Goal: Transaction & Acquisition: Purchase product/service

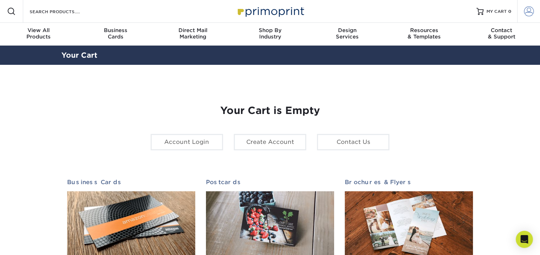
type input "josie@samaritan-center.org"
click at [526, 15] on span at bounding box center [529, 11] width 10 height 10
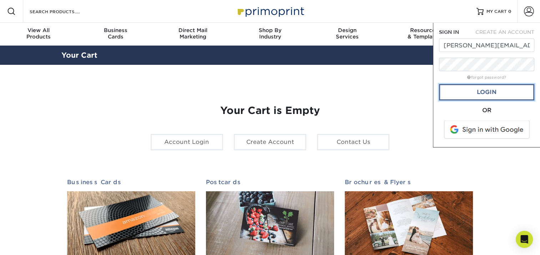
click at [470, 95] on link "Login" at bounding box center [486, 92] width 95 height 16
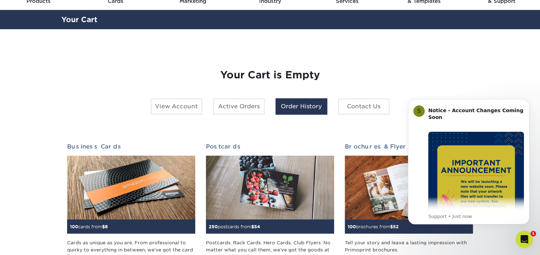
click at [289, 105] on link "Order History" at bounding box center [301, 106] width 52 height 16
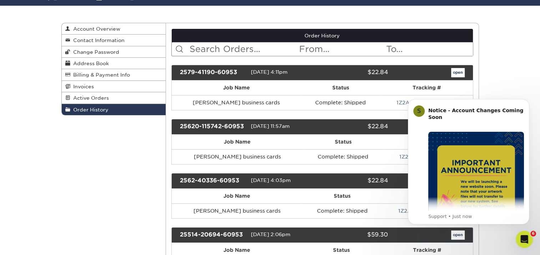
scroll to position [71, 0]
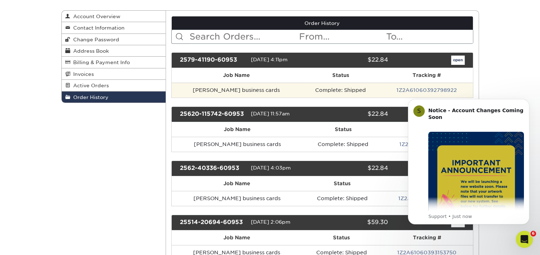
click at [251, 90] on td "Rheanna Randall business cards" at bounding box center [236, 90] width 129 height 15
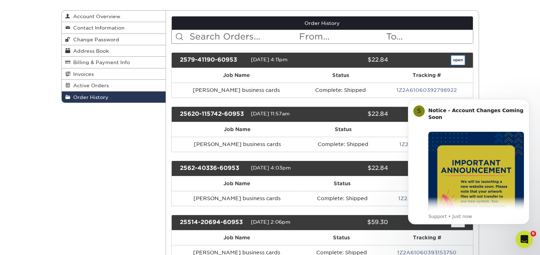
click at [456, 57] on link "open" at bounding box center [458, 60] width 14 height 9
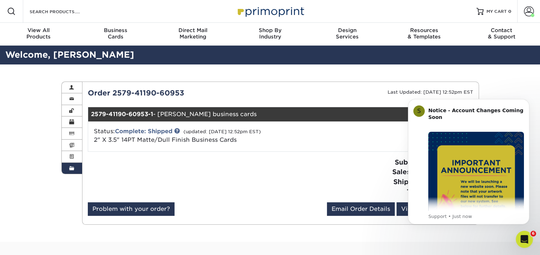
drag, startPoint x: 94, startPoint y: 140, endPoint x: 241, endPoint y: 138, distance: 147.0
click at [244, 138] on div "Status: Complete: Shipped (updated: 07/10/2025 12:52pm EST) 2" X 3.5" 14PT Matt…" at bounding box center [216, 135] width 256 height 17
copy span "2" X 3.5" 14PT Matte/Dull Finish Business Cards"
click at [49, 13] on input "Search Products" at bounding box center [64, 11] width 70 height 9
paste input "2" X 3.5" 14PT Matte/Dull Finish Business Cards"
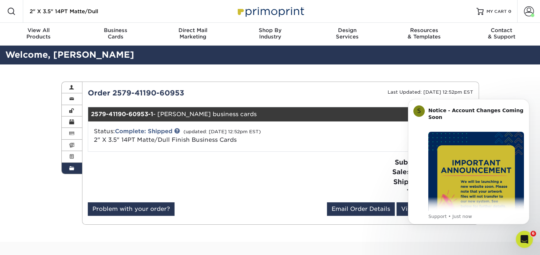
scroll to position [0, 63]
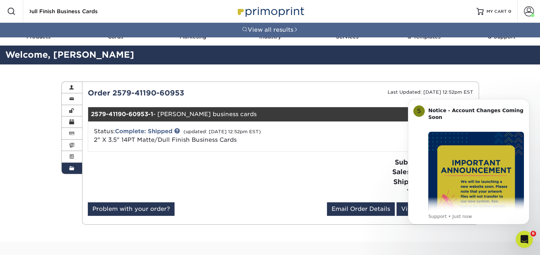
type input "2" X 3.5" 14PT Matte/Dull Finish Business Cards"
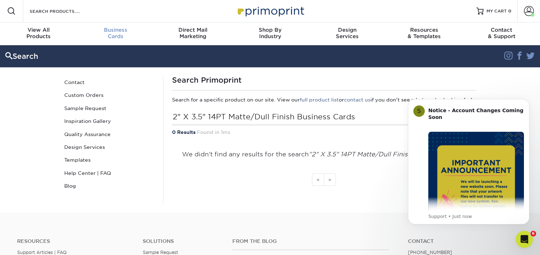
scroll to position [1, 0]
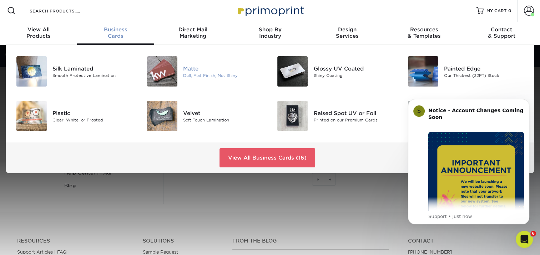
click at [173, 71] on img at bounding box center [162, 71] width 30 height 30
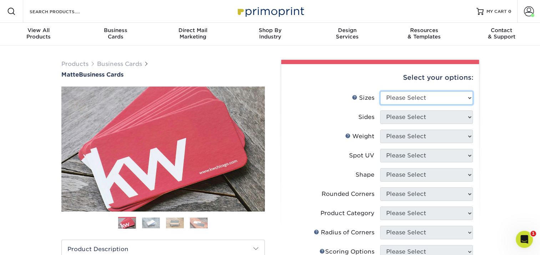
click at [427, 96] on select "Please Select 1.5" x 3.5" - Mini 1.75" x 3.5" - Mini 2" x 2" - Square 2" x 3" -…" at bounding box center [426, 98] width 93 height 14
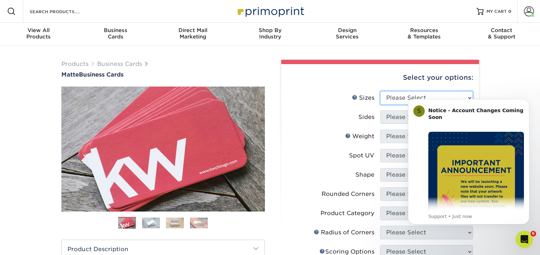
select select "2.00x3.50"
click at [380, 91] on select "Please Select 1.5" x 3.5" - Mini 1.75" x 3.5" - Mini 2" x 2" - Square 2" x 3" -…" at bounding box center [426, 98] width 93 height 14
click at [527, 101] on icon "Dismiss notification" at bounding box center [527, 101] width 4 height 4
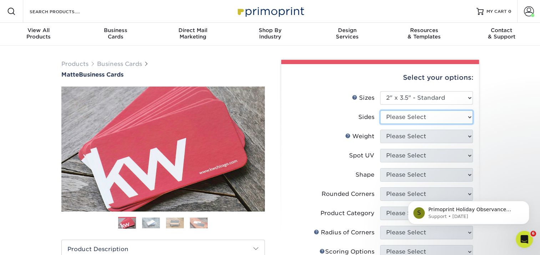
click at [434, 119] on select "Please Select Print Both Sides Print Front Only" at bounding box center [426, 118] width 93 height 14
select select "13abbda7-1d64-4f25-8bb2-c179b224825d"
click at [380, 111] on select "Please Select Print Both Sides Print Front Only" at bounding box center [426, 118] width 93 height 14
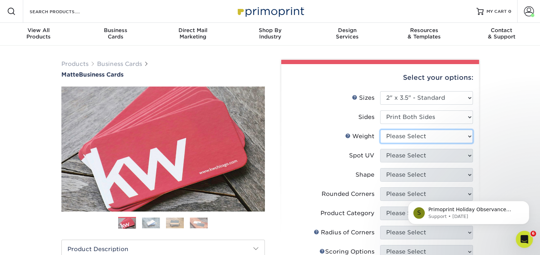
click at [461, 138] on select "Please Select 16PT 14PT" at bounding box center [426, 137] width 93 height 14
select select "14PT"
click at [380, 130] on select "Please Select 16PT 14PT" at bounding box center [426, 137] width 93 height 14
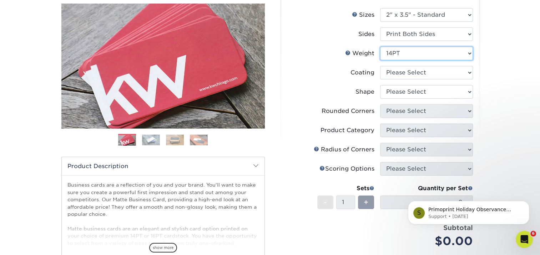
scroll to position [71, 0]
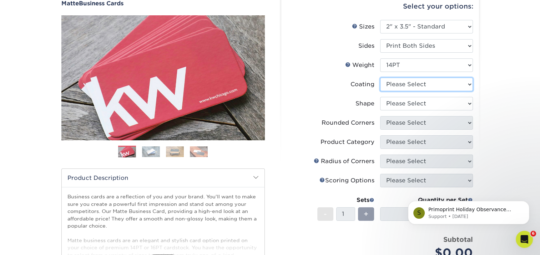
click at [432, 85] on select at bounding box center [426, 85] width 93 height 14
select select "121bb7b5-3b4d-429f-bd8d-bbf80e953313"
click at [380, 78] on select at bounding box center [426, 85] width 93 height 14
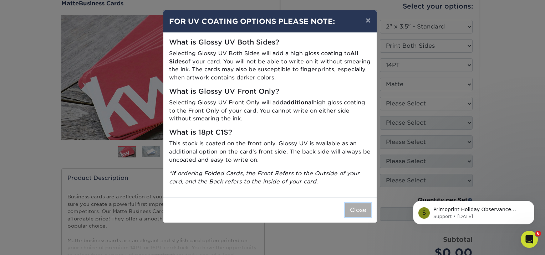
click at [359, 210] on button "Close" at bounding box center [358, 211] width 26 height 14
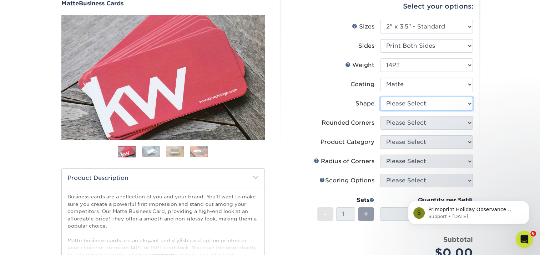
click at [437, 102] on select "Please Select Standard" at bounding box center [426, 104] width 93 height 14
select select "standard"
click at [380, 97] on select "Please Select Standard" at bounding box center [426, 104] width 93 height 14
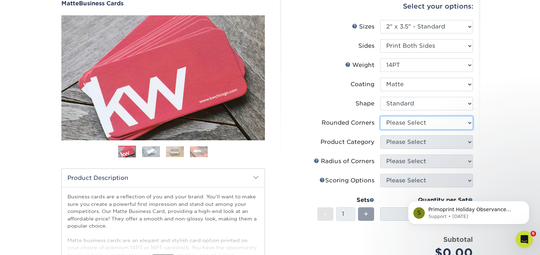
click at [435, 123] on select "Please Select Yes - Round 2 Corners Yes - Round 4 Corners No" at bounding box center [426, 123] width 93 height 14
select select "0"
click at [380, 116] on select "Please Select Yes - Round 2 Corners Yes - Round 4 Corners No" at bounding box center [426, 123] width 93 height 14
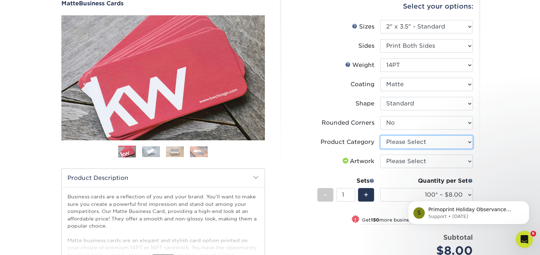
click at [425, 141] on select "Please Select Business Cards" at bounding box center [426, 143] width 93 height 14
select select "3b5148f1-0588-4f88-a218-97bcfdce65c1"
click at [380, 136] on select "Please Select Business Cards" at bounding box center [426, 143] width 93 height 14
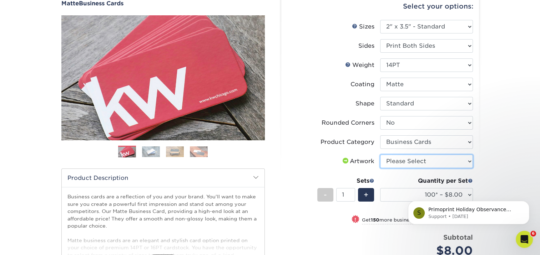
click at [429, 158] on select "Please Select I will upload files I need a design - $100" at bounding box center [426, 162] width 93 height 14
select select "upload"
click at [380, 155] on select "Please Select I will upload files I need a design - $100" at bounding box center [426, 162] width 93 height 14
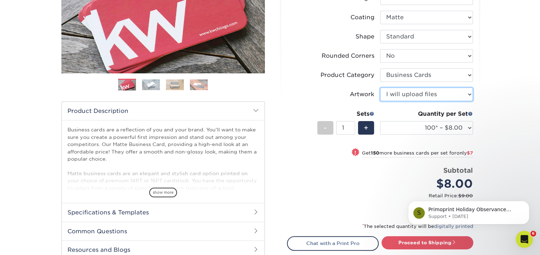
scroll to position [143, 0]
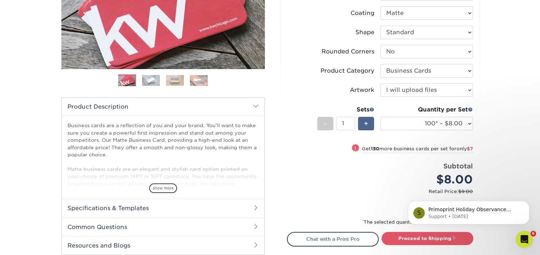
click at [368, 124] on span "+" at bounding box center [365, 123] width 5 height 11
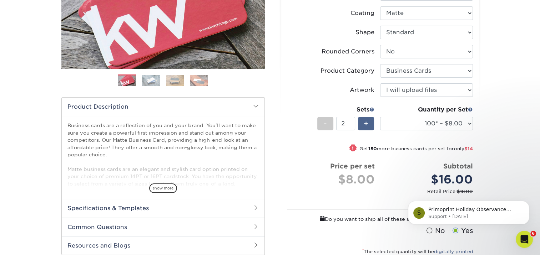
click at [368, 124] on span "+" at bounding box center [365, 123] width 5 height 11
type input "3"
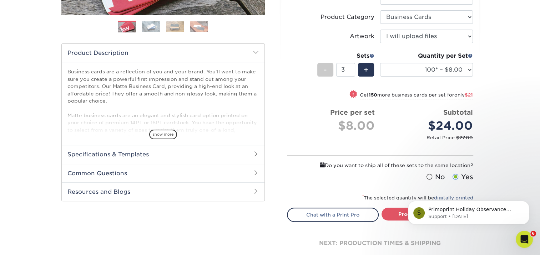
scroll to position [214, 0]
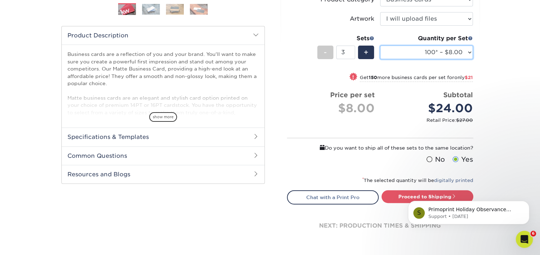
click at [471, 54] on select "100* – $8.00 250* – $15.00 500 – $30.00 1000 – $37.00 2500 – $66.00 5000 – $127…" at bounding box center [426, 53] width 93 height 14
select select "250* – $15.00"
click at [380, 46] on select "100* – $8.00 250* – $15.00 500 – $30.00 1000 – $37.00 2500 – $66.00 5000 – $127…" at bounding box center [426, 53] width 93 height 14
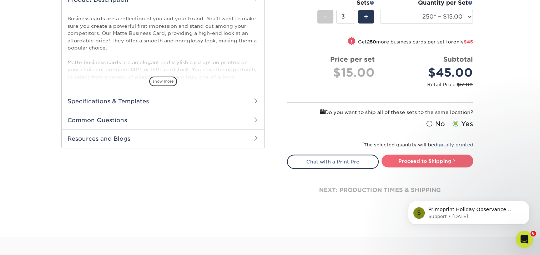
click at [423, 161] on link "Proceed to Shipping" at bounding box center [427, 161] width 92 height 13
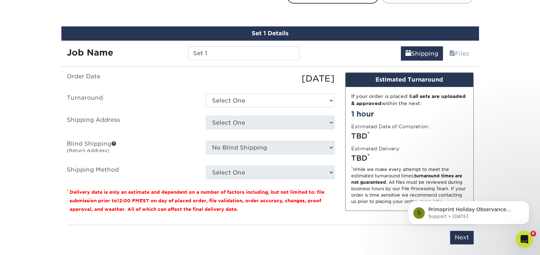
scroll to position [423, 0]
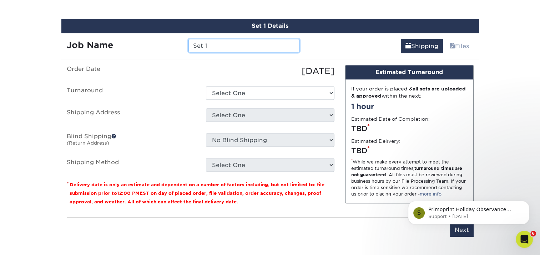
drag, startPoint x: 225, startPoint y: 49, endPoint x: 175, endPoint y: 44, distance: 50.9
click at [175, 44] on div "Job Name Set 1" at bounding box center [183, 46] width 244 height 14
paste input "Kathryn Smiley"
type input "Kathryn Smiley business cards"
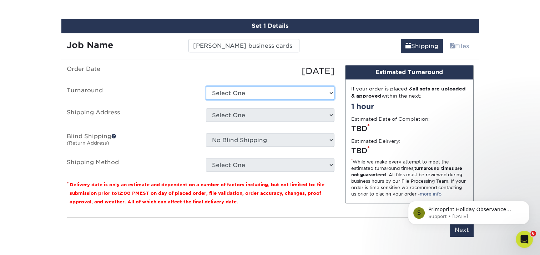
click at [258, 93] on select "Select One 2-4 Business Days 2 Day Next Business Day" at bounding box center [270, 93] width 128 height 14
select select "56f96fba-ecd4-4e1b-a4a4-6bff8fef1ff9"
click at [206, 86] on select "Select One 2-4 Business Days 2 Day Next Business Day" at bounding box center [270, 93] width 128 height 14
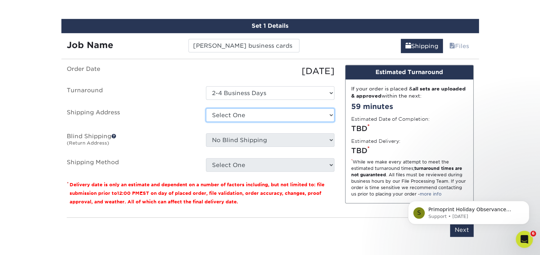
click at [250, 111] on select "Select One Alycia Martin emily@samaritan-center.org + Add New Address" at bounding box center [270, 115] width 128 height 14
select select "100684"
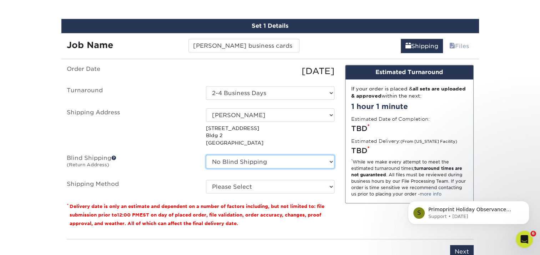
click at [267, 163] on select "No Blind Shipping Alycia Martin emily@samaritan-center.org + Add New Address" at bounding box center [270, 162] width 128 height 14
click at [115, 157] on span at bounding box center [113, 158] width 5 height 5
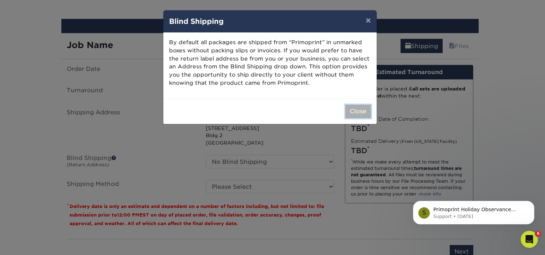
click at [361, 110] on button "Close" at bounding box center [358, 112] width 26 height 14
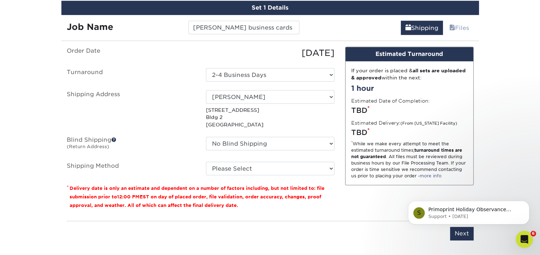
scroll to position [458, 0]
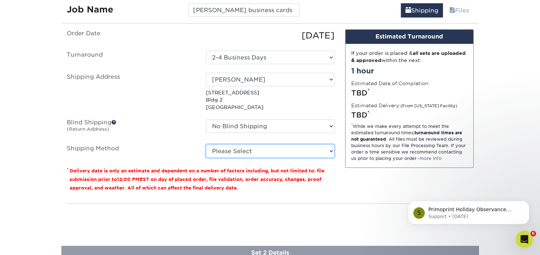
click at [259, 152] on select "Please Select Ground Shipping (+$14.96) 3 Day Shipping Service (+$15.33) 2 Day …" at bounding box center [270, 151] width 128 height 14
select select "03"
click at [206, 144] on select "Please Select Ground Shipping (+$14.96) 3 Day Shipping Service (+$15.33) 2 Day …" at bounding box center [270, 151] width 128 height 14
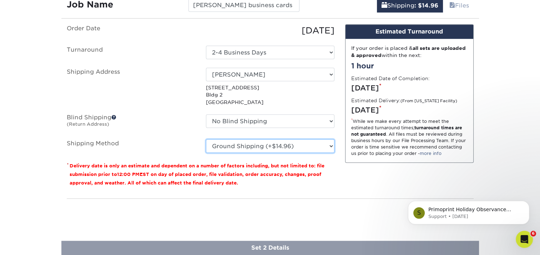
scroll to position [512, 0]
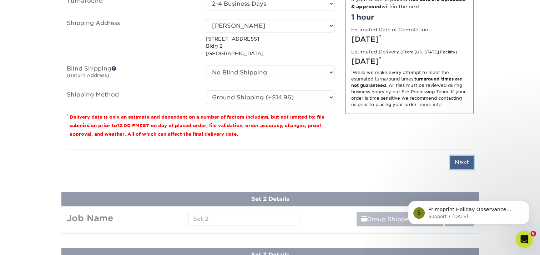
click at [461, 161] on input "Next" at bounding box center [462, 163] width 24 height 14
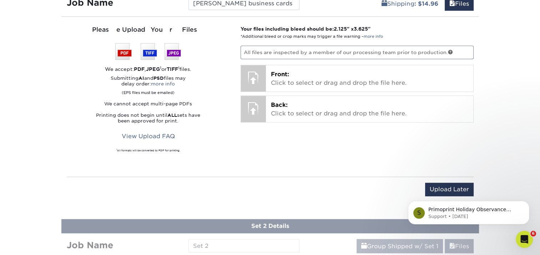
scroll to position [405, 0]
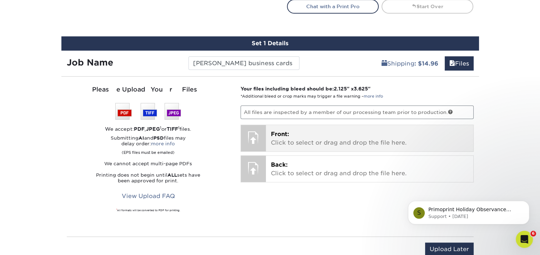
click at [257, 138] on div at bounding box center [253, 137] width 25 height 25
click at [332, 138] on p "Front: Click to select or drag and drop the file here." at bounding box center [369, 138] width 197 height 17
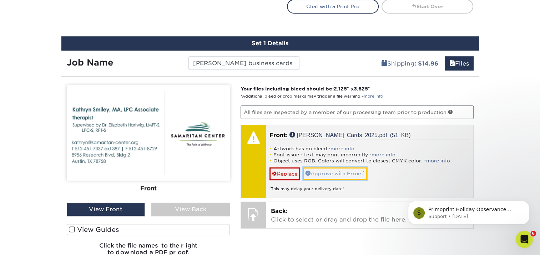
click at [344, 169] on link "Approve with Errors *" at bounding box center [335, 174] width 64 height 12
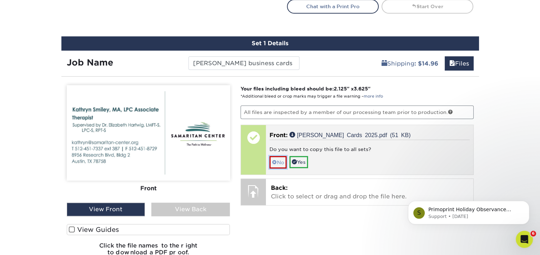
click at [281, 163] on link "No" at bounding box center [277, 162] width 17 height 12
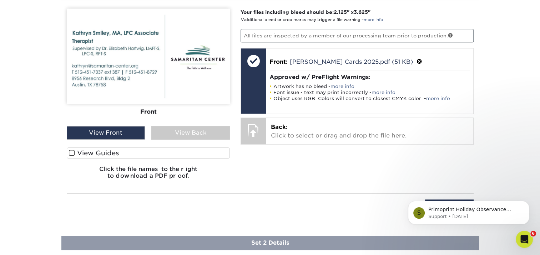
scroll to position [512, 0]
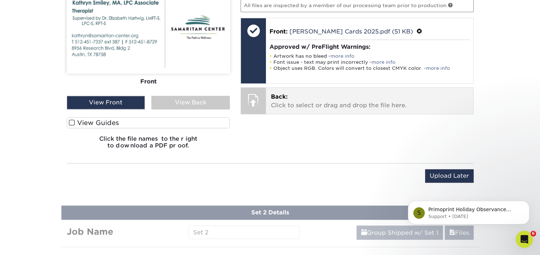
click at [292, 104] on p "Back: Click to select or drag and drop the file here." at bounding box center [369, 101] width 197 height 17
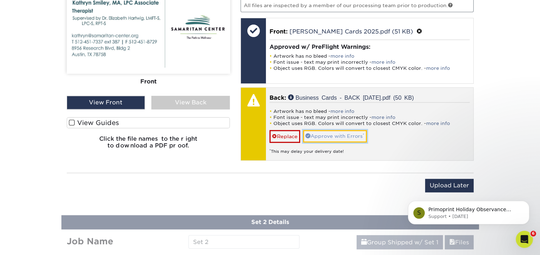
click at [345, 133] on link "Approve with Errors *" at bounding box center [335, 136] width 64 height 12
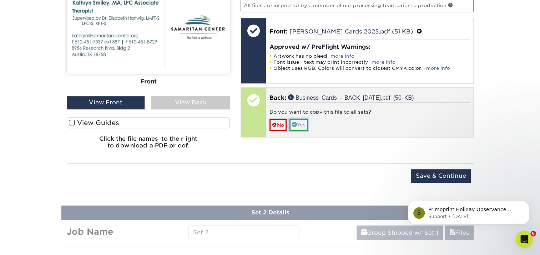
click at [302, 122] on link "Yes" at bounding box center [298, 125] width 19 height 12
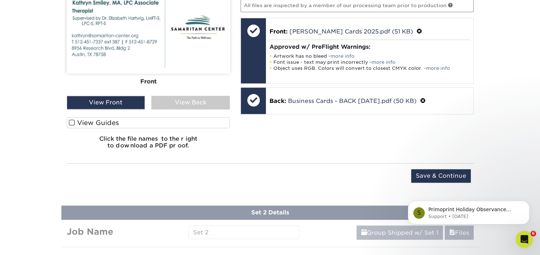
click at [195, 100] on div "View Back" at bounding box center [190, 103] width 78 height 14
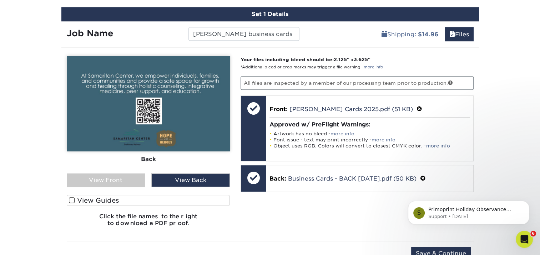
scroll to position [477, 0]
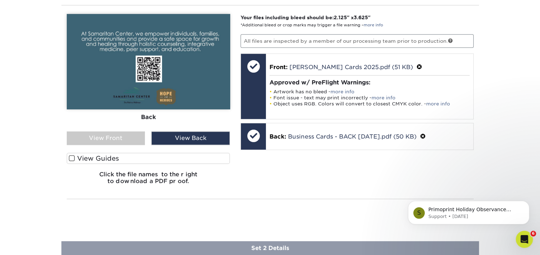
click at [100, 132] on div "View Front" at bounding box center [106, 139] width 78 height 14
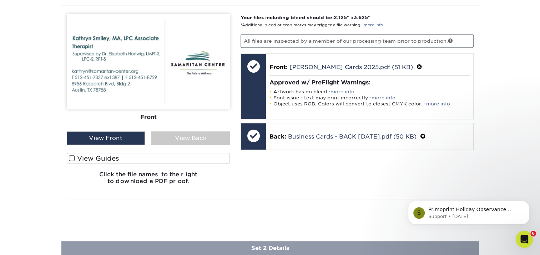
click at [70, 157] on span at bounding box center [72, 158] width 6 height 7
click at [0, 0] on input "View Guides" at bounding box center [0, 0] width 0 height 0
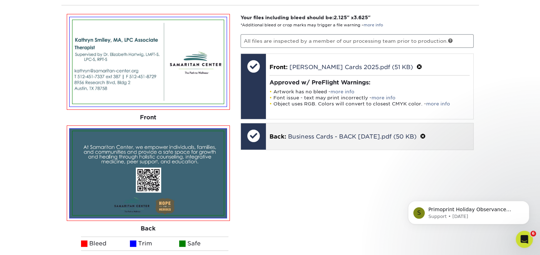
click at [426, 134] on span at bounding box center [423, 136] width 6 height 7
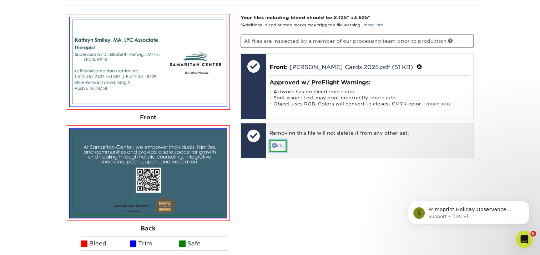
click at [279, 142] on link "Ok" at bounding box center [277, 146] width 17 height 12
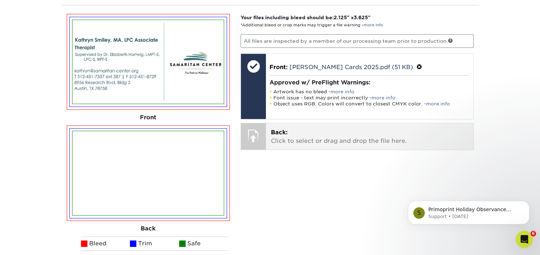
click at [256, 138] on div at bounding box center [253, 135] width 25 height 25
click at [310, 135] on p "Back: Click to select or drag and drop the file here." at bounding box center [369, 136] width 197 height 17
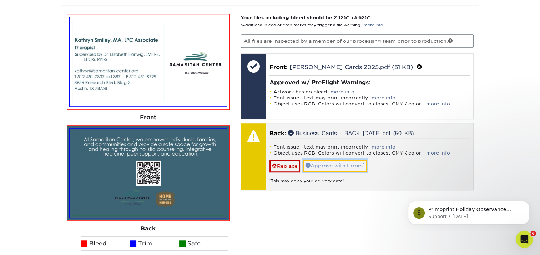
click at [325, 163] on link "Approve with Errors *" at bounding box center [335, 166] width 64 height 12
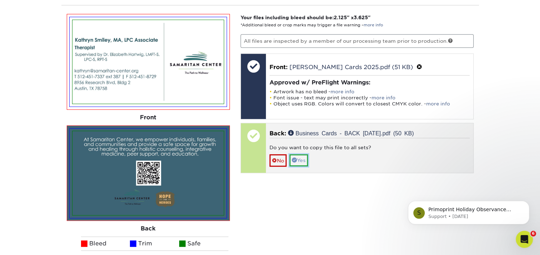
click at [302, 157] on link "Yes" at bounding box center [298, 160] width 19 height 12
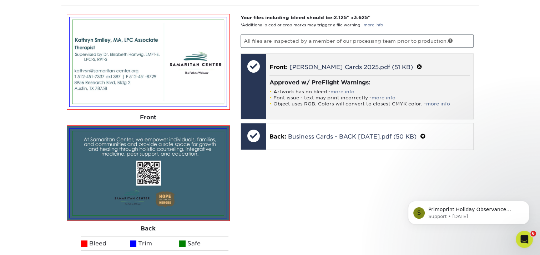
click at [416, 64] on span at bounding box center [419, 67] width 6 height 7
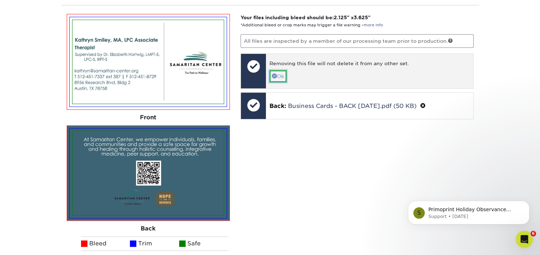
click at [276, 73] on link "Ok" at bounding box center [277, 76] width 17 height 12
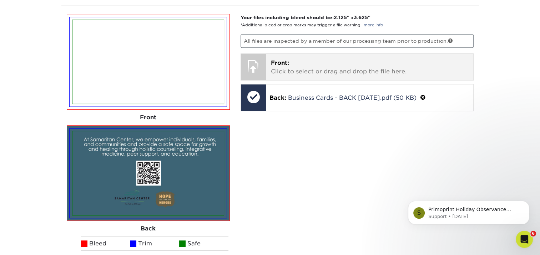
click at [357, 67] on p "Front: Click to select or drag and drop the file here." at bounding box center [369, 67] width 197 height 17
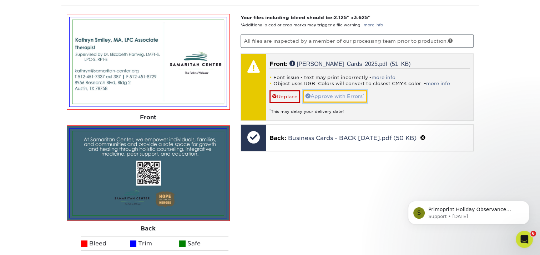
click at [351, 93] on link "Approve with Errors *" at bounding box center [335, 96] width 64 height 12
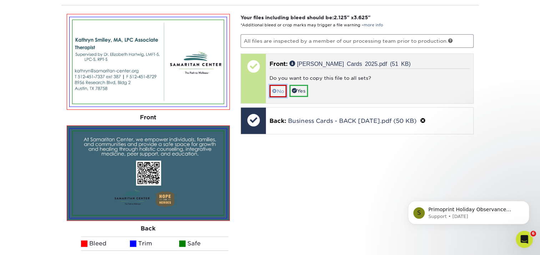
click at [275, 88] on span at bounding box center [274, 91] width 5 height 6
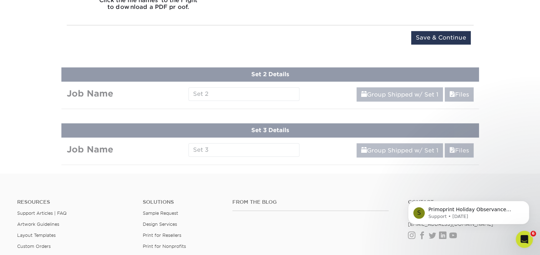
scroll to position [726, 0]
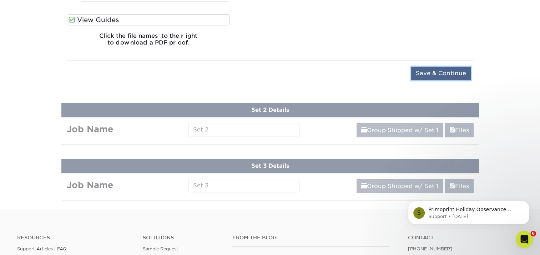
click at [434, 71] on input "Save & Continue" at bounding box center [441, 74] width 60 height 14
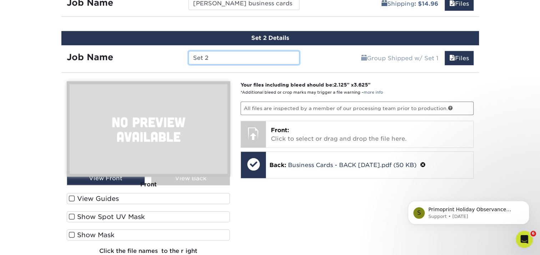
scroll to position [394, 0]
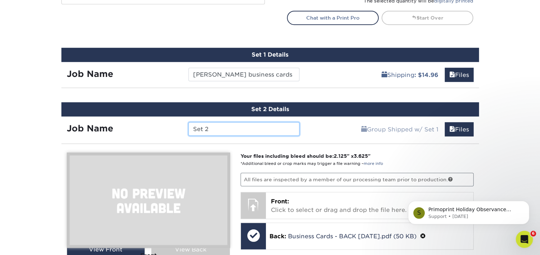
drag, startPoint x: 217, startPoint y: 129, endPoint x: 159, endPoint y: 126, distance: 58.2
click at [159, 126] on div "Job Name Set 2" at bounding box center [183, 129] width 244 height 14
paste input "Paula Shannon"
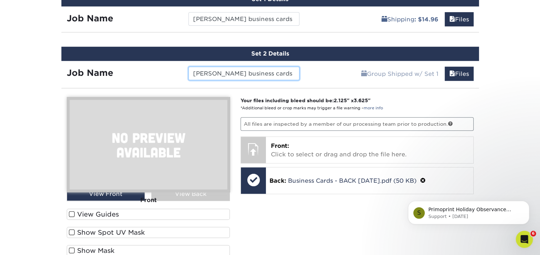
scroll to position [465, 0]
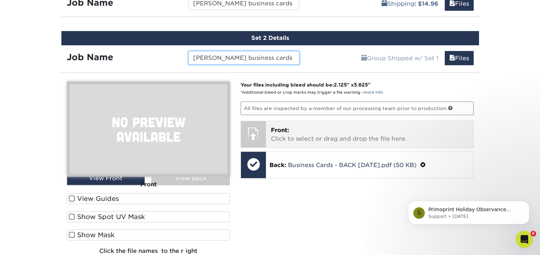
type input "Paula Shannon business cards"
click at [338, 126] on p "Front: Click to select or drag and drop the file here." at bounding box center [369, 134] width 197 height 17
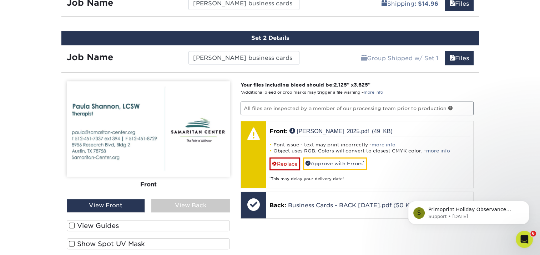
scroll to position [501, 0]
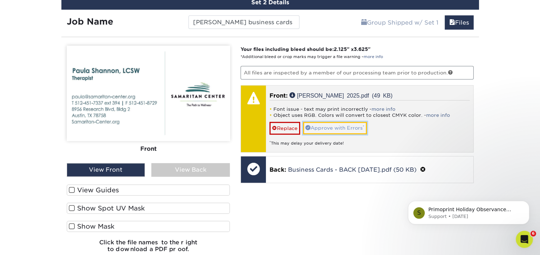
click at [353, 126] on link "Approve with Errors *" at bounding box center [335, 128] width 64 height 12
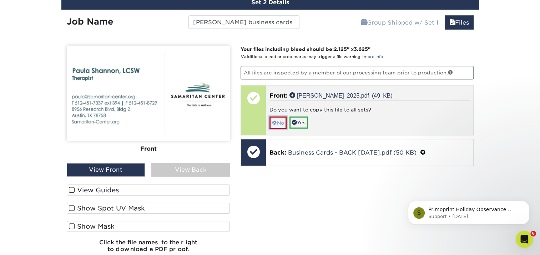
click at [280, 120] on link "No" at bounding box center [277, 123] width 17 height 12
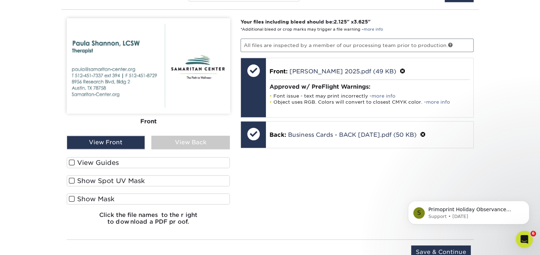
scroll to position [536, 0]
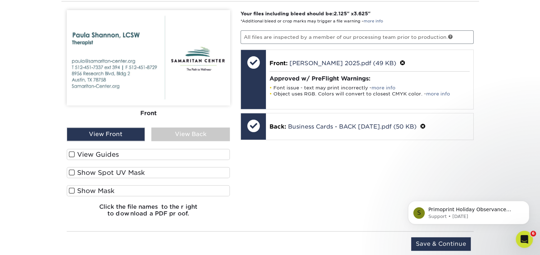
click at [70, 190] on span at bounding box center [72, 191] width 6 height 7
click at [0, 0] on input "Show Mask" at bounding box center [0, 0] width 0 height 0
click at [174, 133] on div "View Back" at bounding box center [190, 135] width 78 height 14
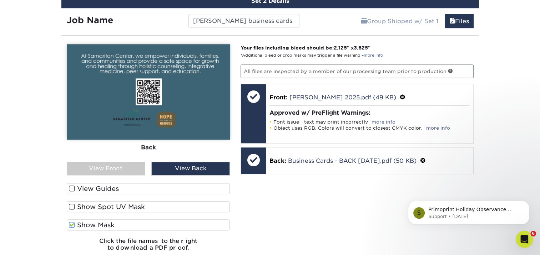
scroll to position [501, 0]
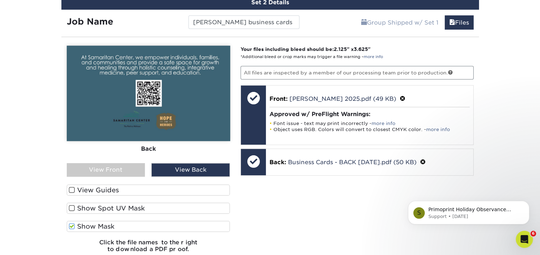
click at [72, 189] on span at bounding box center [72, 190] width 6 height 7
click at [0, 0] on input "View Guides" at bounding box center [0, 0] width 0 height 0
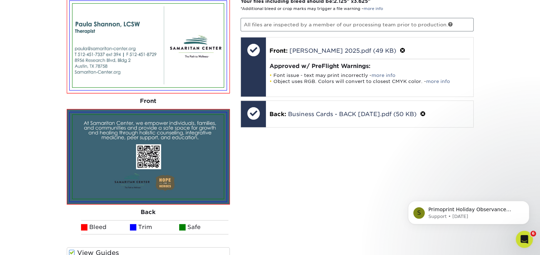
scroll to position [643, 0]
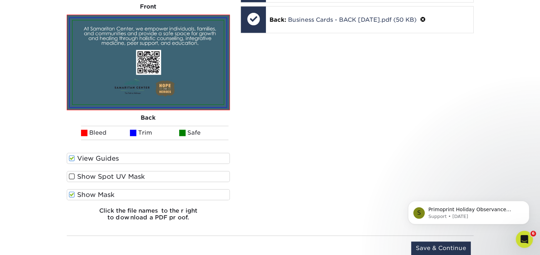
click at [70, 158] on span at bounding box center [72, 158] width 6 height 7
click at [0, 0] on input "View Guides" at bounding box center [0, 0] width 0 height 0
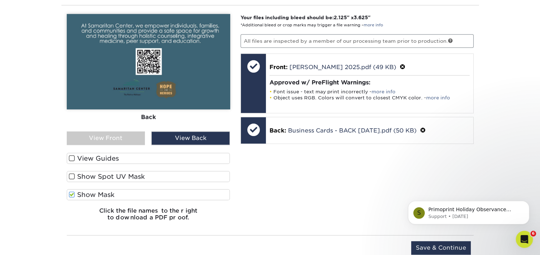
click at [71, 192] on span at bounding box center [72, 195] width 6 height 7
click at [0, 0] on input "Show Mask" at bounding box center [0, 0] width 0 height 0
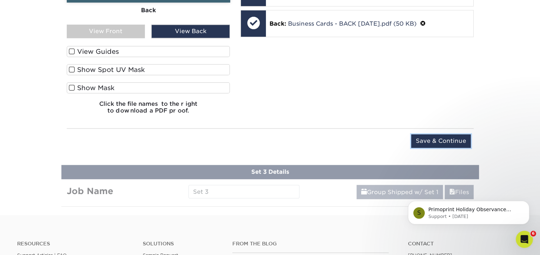
click at [449, 137] on input "Save & Continue" at bounding box center [441, 141] width 60 height 14
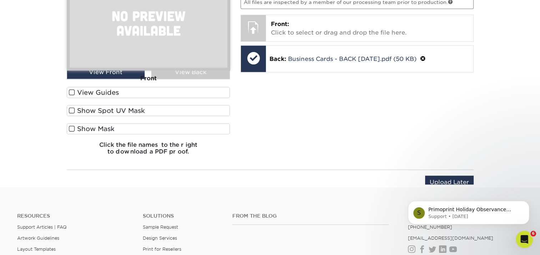
scroll to position [449, 0]
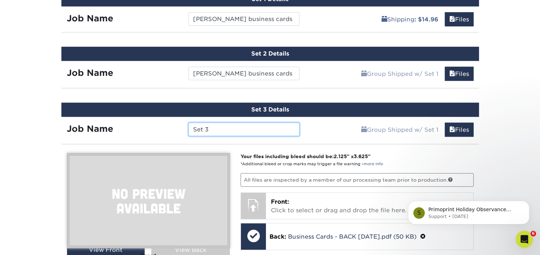
drag, startPoint x: 199, startPoint y: 124, endPoint x: 161, endPoint y: 123, distance: 37.9
click at [161, 123] on div "Job Name Set 3" at bounding box center [183, 130] width 244 height 14
paste input "Jennifer Mauk"
type input "Jennifer Mauk business cards"
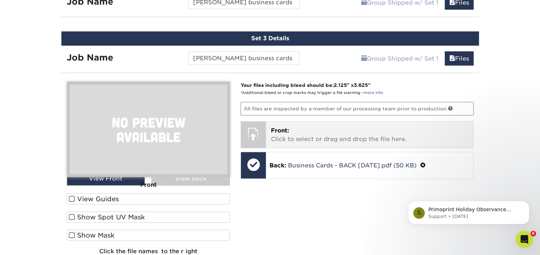
click at [256, 128] on div at bounding box center [253, 134] width 25 height 25
click at [308, 131] on p "Front: Click to select or drag and drop the file here." at bounding box center [369, 135] width 197 height 17
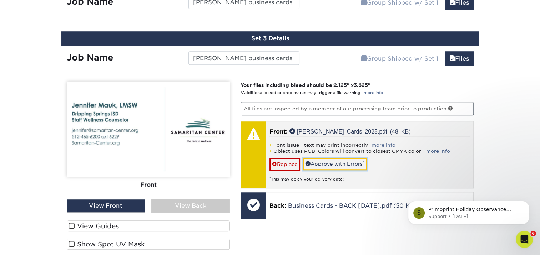
click at [332, 163] on link "Approve with Errors *" at bounding box center [335, 164] width 64 height 12
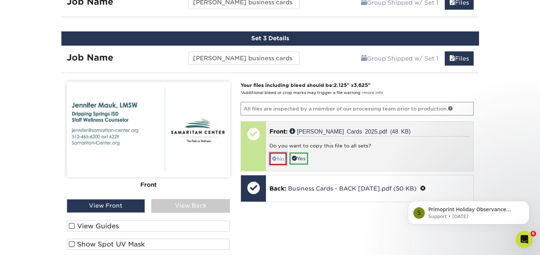
click at [275, 156] on span at bounding box center [274, 159] width 5 height 6
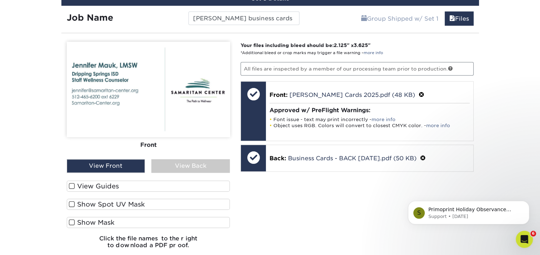
scroll to position [628, 0]
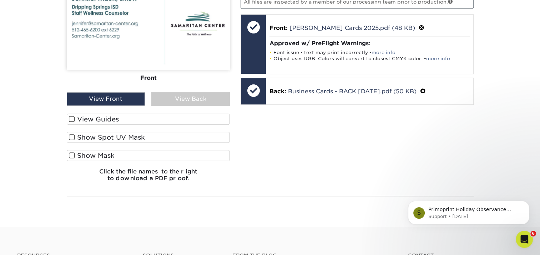
drag, startPoint x: 190, startPoint y: 92, endPoint x: 210, endPoint y: 106, distance: 25.3
click at [190, 92] on div "View Back" at bounding box center [190, 99] width 78 height 14
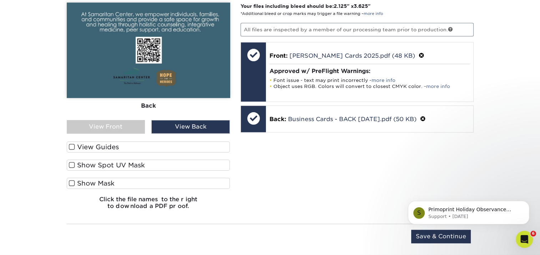
scroll to position [556, 0]
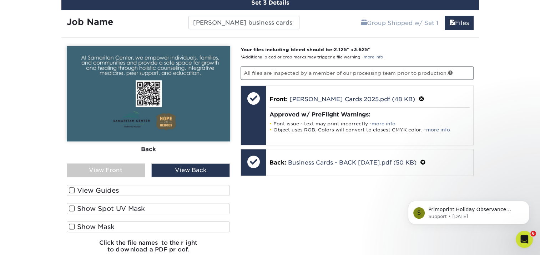
click at [121, 170] on div "View Front" at bounding box center [106, 171] width 78 height 14
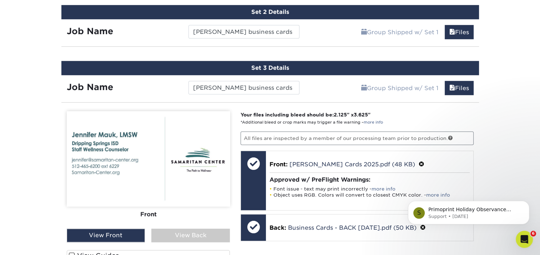
scroll to position [428, 0]
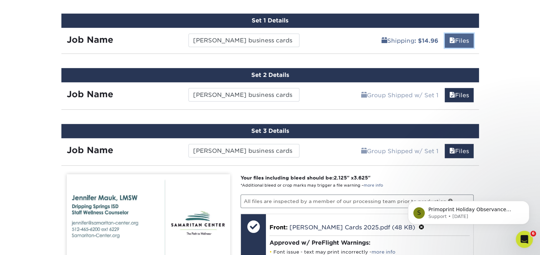
click at [458, 37] on link "Files" at bounding box center [458, 41] width 29 height 14
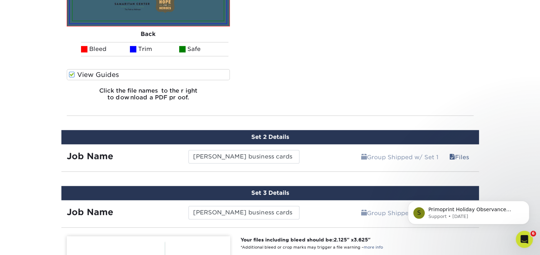
scroll to position [713, 0]
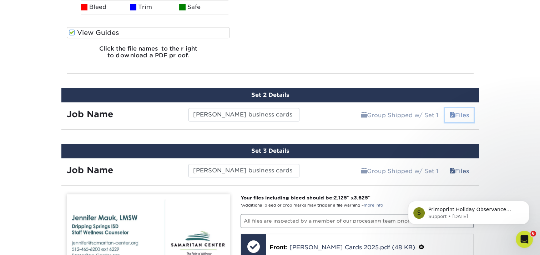
click at [462, 115] on link "Files" at bounding box center [458, 115] width 29 height 14
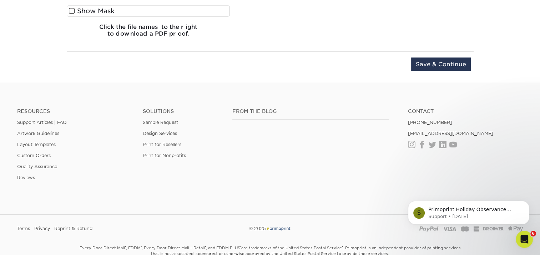
scroll to position [1233, 0]
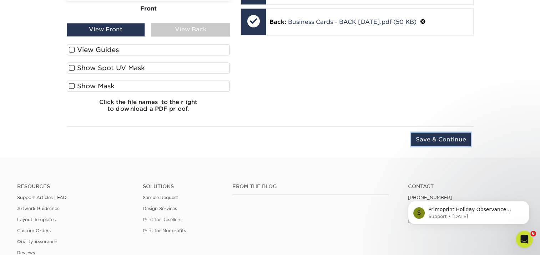
click at [452, 133] on input "Save & Continue" at bounding box center [441, 140] width 60 height 14
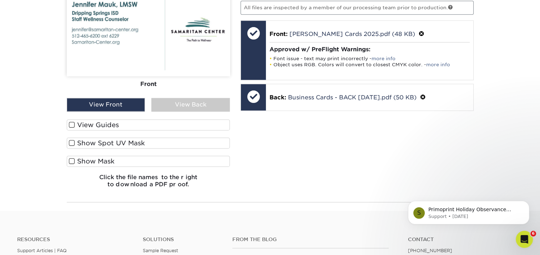
scroll to position [839, 0]
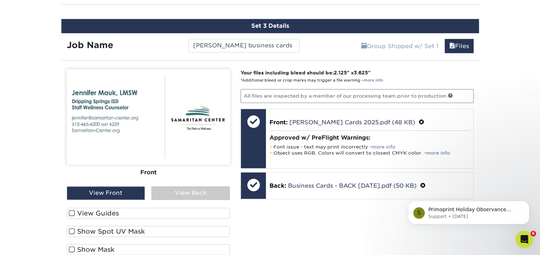
click at [191, 187] on div "View Back" at bounding box center [190, 194] width 78 height 14
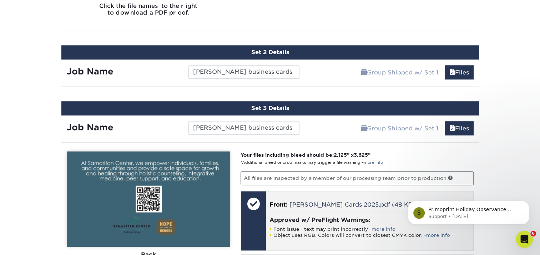
scroll to position [696, 0]
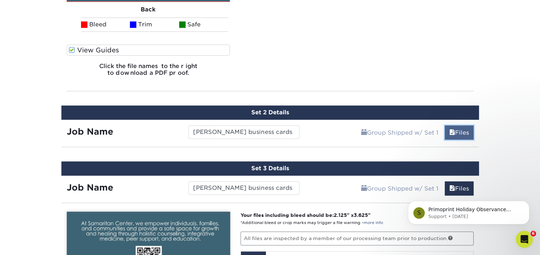
click at [465, 131] on link "Files" at bounding box center [458, 133] width 29 height 14
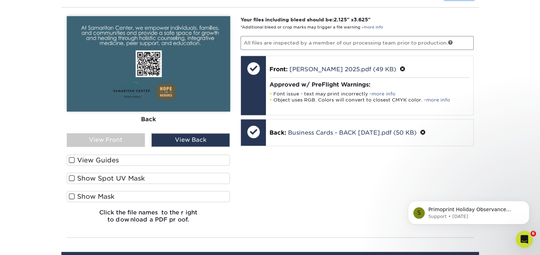
scroll to position [839, 0]
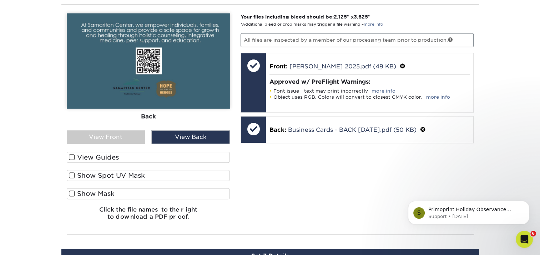
click at [107, 133] on div "View Front" at bounding box center [106, 138] width 78 height 14
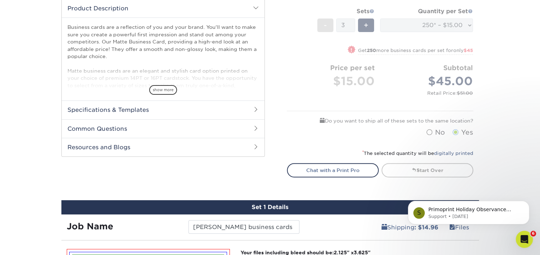
scroll to position [250, 0]
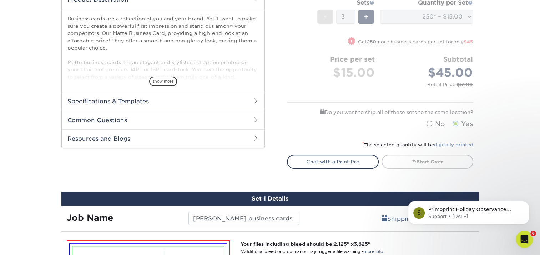
click at [444, 144] on link "digitally printed" at bounding box center [453, 144] width 39 height 5
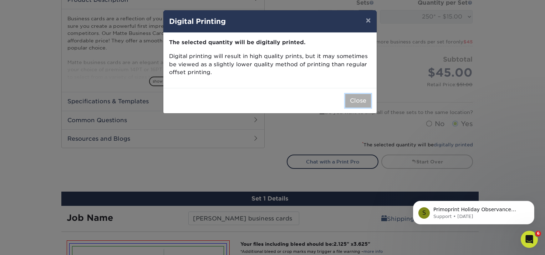
click at [357, 102] on button "Close" at bounding box center [358, 101] width 26 height 14
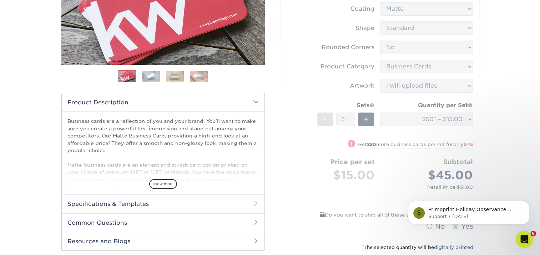
scroll to position [143, 0]
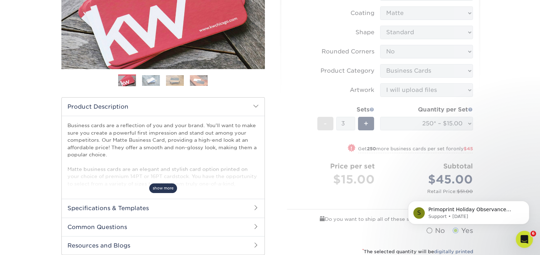
click at [161, 186] on span "show more" at bounding box center [163, 189] width 28 height 10
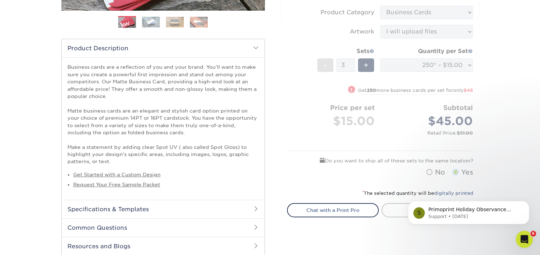
scroll to position [214, 0]
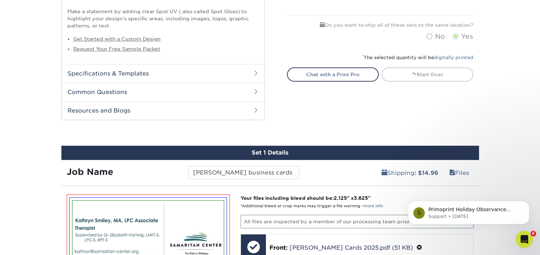
scroll to position [464, 0]
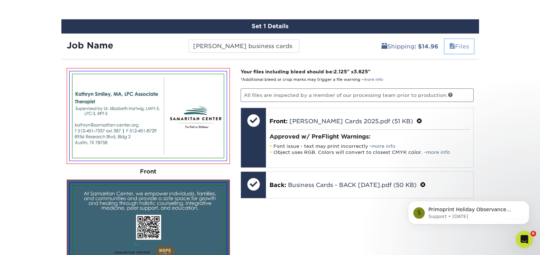
click at [457, 48] on link "Files" at bounding box center [458, 46] width 29 height 14
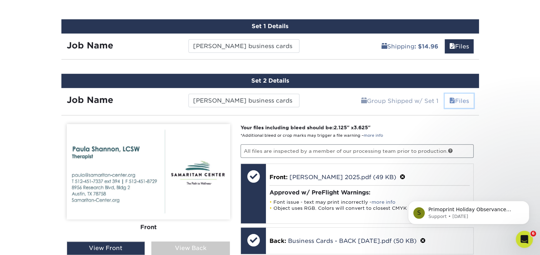
click at [459, 100] on link "Files" at bounding box center [458, 101] width 29 height 14
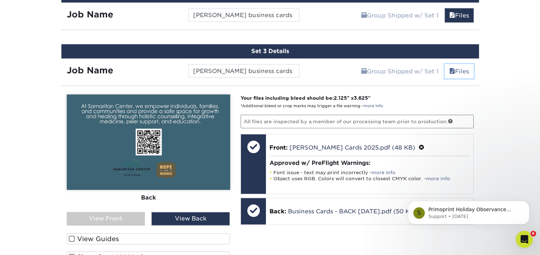
scroll to position [571, 0]
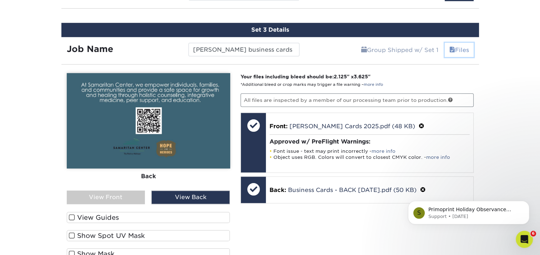
click at [460, 50] on link "Files" at bounding box center [458, 50] width 29 height 14
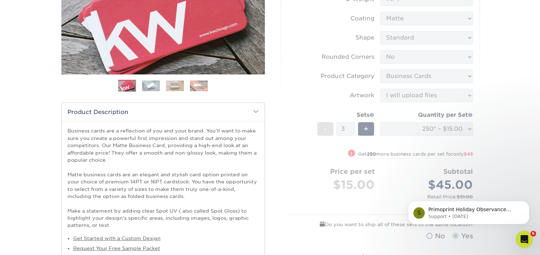
scroll to position [214, 0]
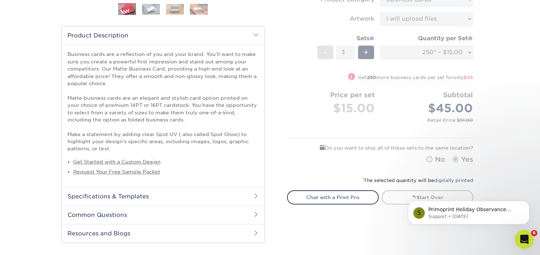
click at [525, 235] on div "Open Intercom Messenger" at bounding box center [523, 239] width 24 height 24
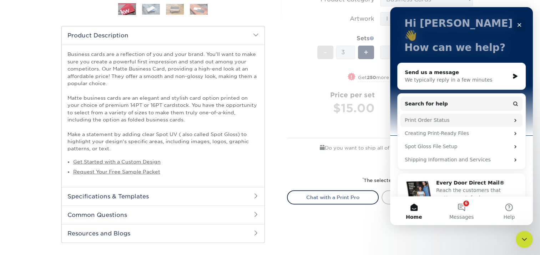
scroll to position [42, 0]
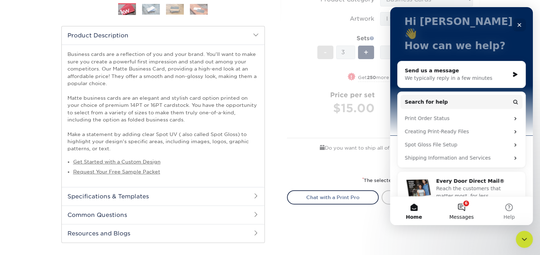
click at [461, 206] on button "6 Messages" at bounding box center [460, 211] width 47 height 29
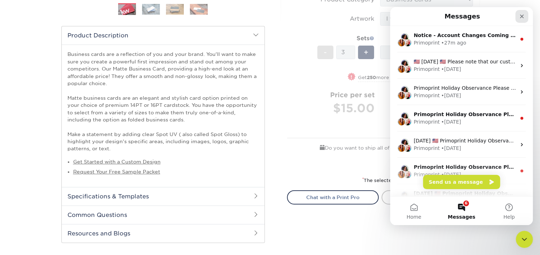
click at [521, 15] on icon "Close" at bounding box center [522, 17] width 6 height 6
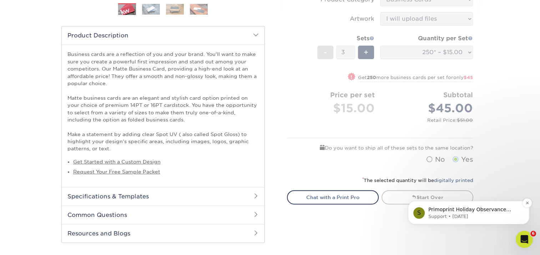
scroll to position [0, 0]
click at [528, 205] on button "Dismiss notification" at bounding box center [526, 203] width 9 height 9
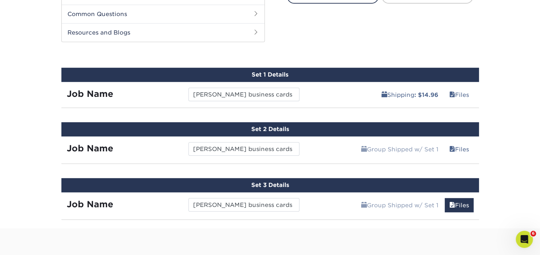
scroll to position [428, 0]
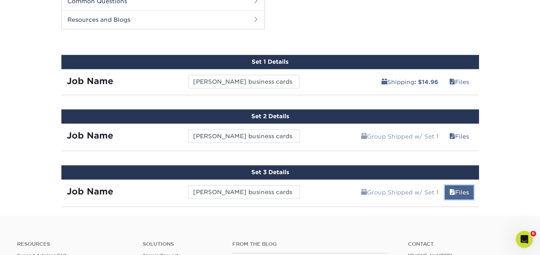
drag, startPoint x: 460, startPoint y: 195, endPoint x: 469, endPoint y: 195, distance: 9.6
click at [460, 195] on link "Files" at bounding box center [458, 192] width 29 height 14
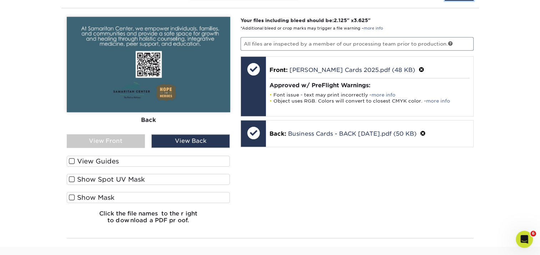
scroll to position [642, 0]
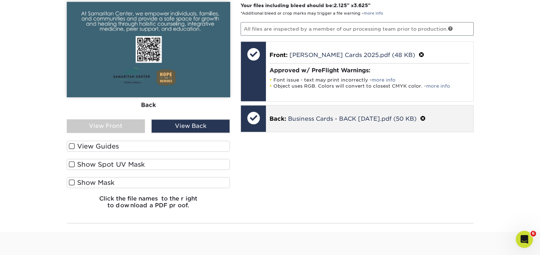
click at [317, 114] on p "Back: Business Cards - BACK Aug2025.pdf (50 KB)" at bounding box center [369, 118] width 200 height 9
click at [335, 116] on link "Business Cards - BACK Aug2025.pdf (50 KB)" at bounding box center [352, 119] width 128 height 7
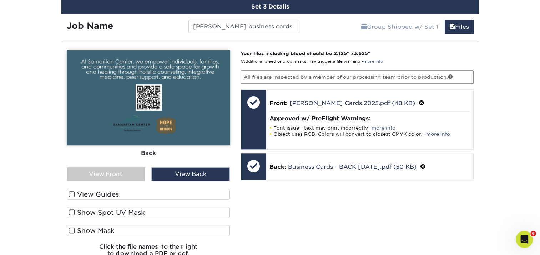
scroll to position [535, 0]
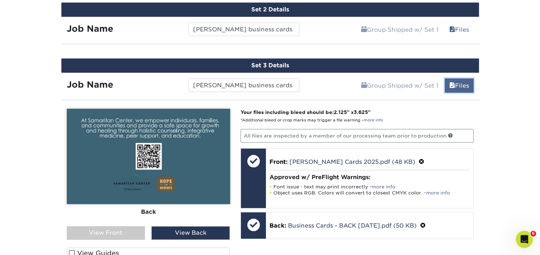
click at [457, 84] on link "Files" at bounding box center [458, 85] width 29 height 14
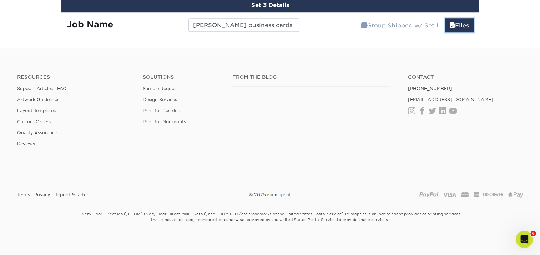
scroll to position [453, 0]
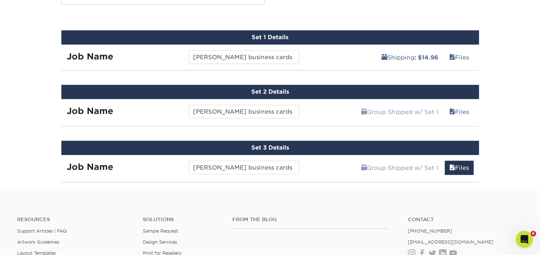
click at [482, 188] on div at bounding box center [270, 189] width 540 height 3
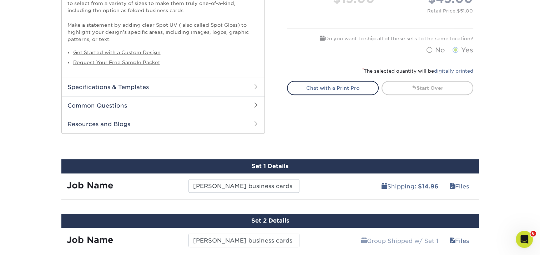
scroll to position [274, 0]
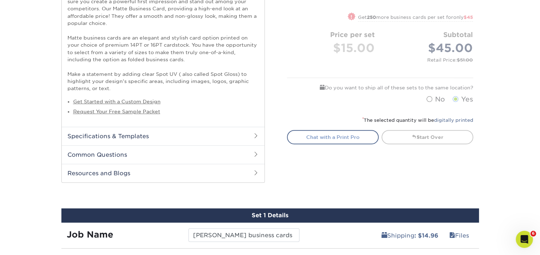
click at [336, 136] on link "Chat with a Print Pro" at bounding box center [333, 137] width 92 height 14
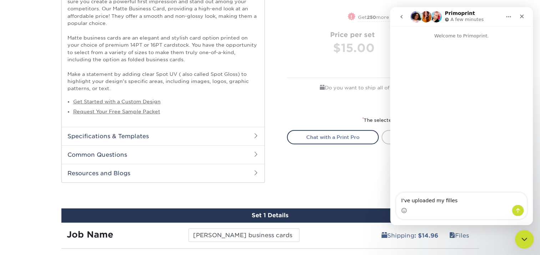
type textarea "I've uploaded my filles"
click at [526, 239] on icon "Close Intercom Messenger" at bounding box center [523, 238] width 9 height 9
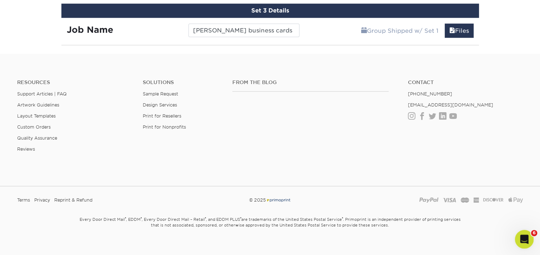
scroll to position [595, 0]
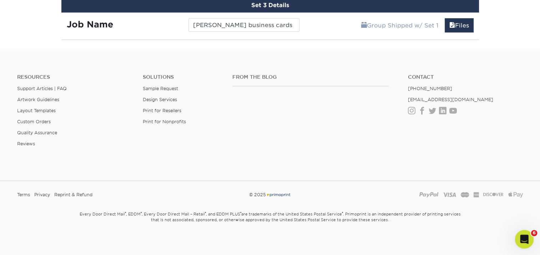
click at [528, 236] on div "Open Intercom Messenger" at bounding box center [523, 239] width 24 height 24
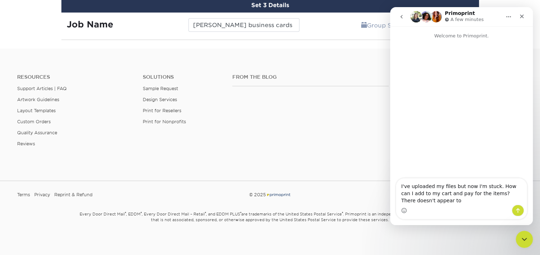
scroll to position [0, 0]
type textarea "I've uploaded my files but now I'm stuck. How can I add to my cart and pay for …"
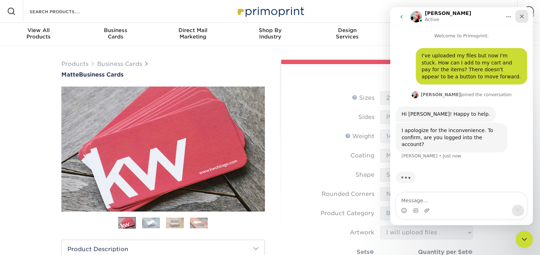
click at [523, 19] on icon "Close" at bounding box center [522, 17] width 6 height 6
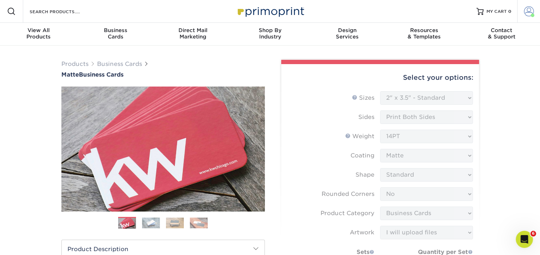
click at [530, 12] on span at bounding box center [529, 11] width 10 height 10
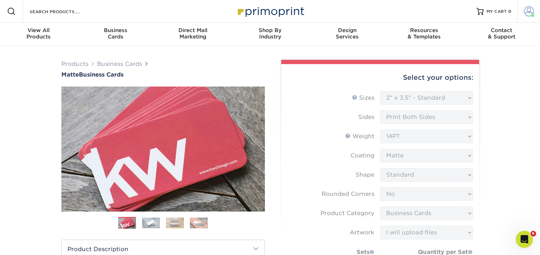
click at [528, 17] on link "Account" at bounding box center [528, 11] width 23 height 23
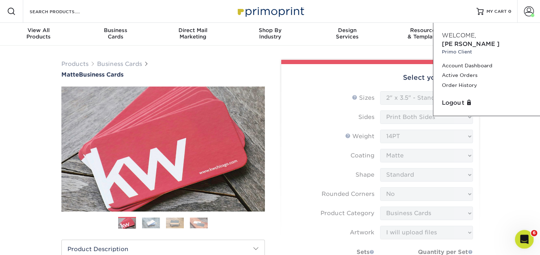
click at [524, 240] on icon "Open Intercom Messenger" at bounding box center [523, 239] width 12 height 12
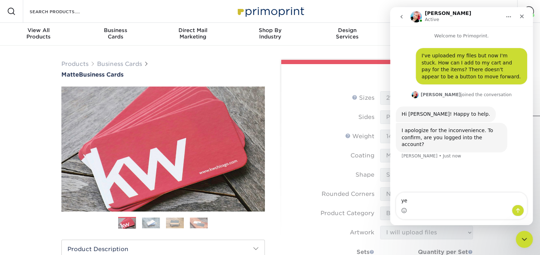
type textarea "y"
type textarea "U"
type textarea "Yes"
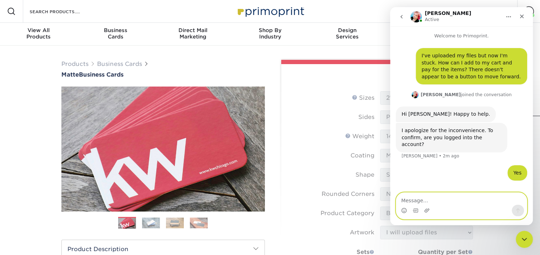
scroll to position [16, 0]
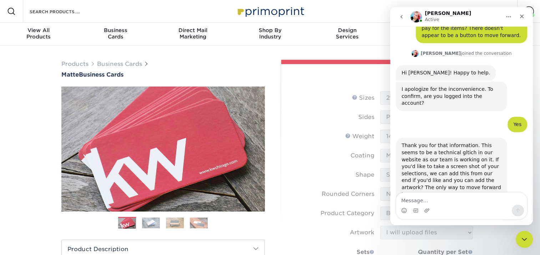
scroll to position [52, 0]
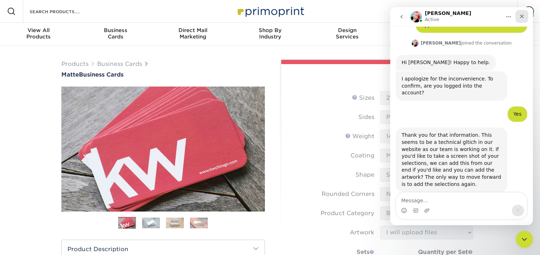
drag, startPoint x: 913, startPoint y: 26, endPoint x: 523, endPoint y: 19, distance: 389.9
click at [523, 19] on div "Close" at bounding box center [521, 16] width 13 height 13
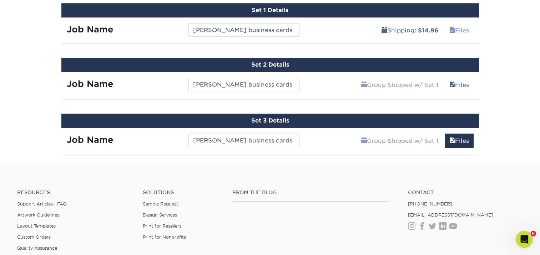
scroll to position [464, 0]
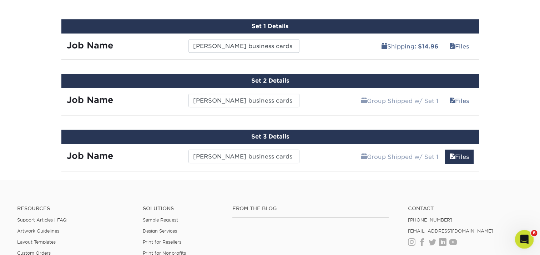
click at [519, 238] on icon "Open Intercom Messenger" at bounding box center [523, 239] width 12 height 12
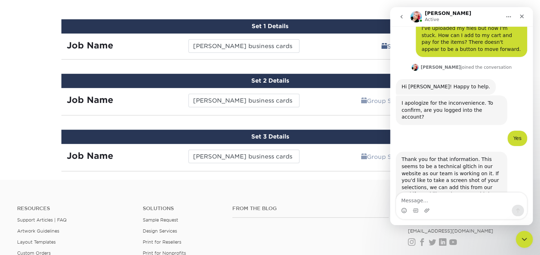
scroll to position [52, 0]
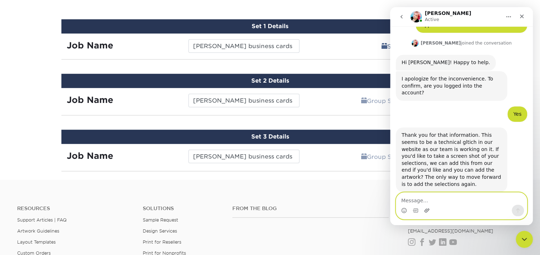
click at [426, 210] on icon "Upload attachment" at bounding box center [426, 211] width 5 height 4
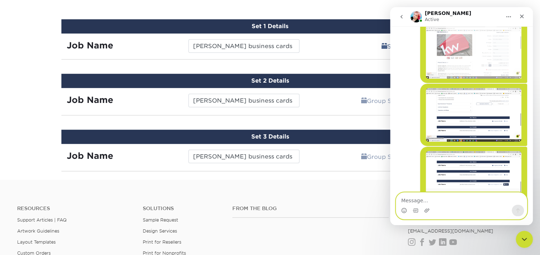
scroll to position [246, 0]
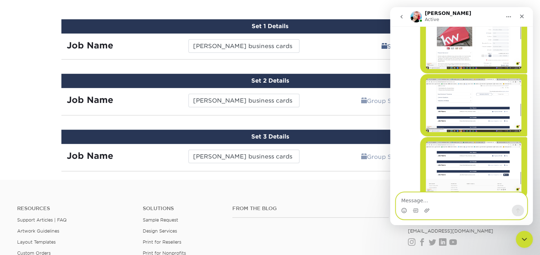
click at [427, 201] on textarea "Message…" at bounding box center [461, 199] width 131 height 12
type textarea "Ok, thanks"
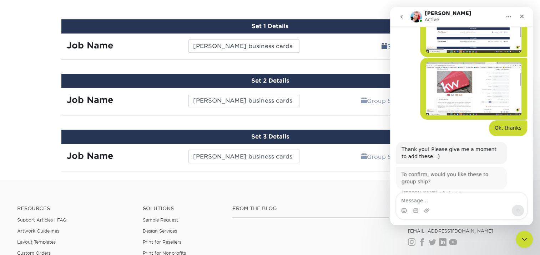
scroll to position [314, 0]
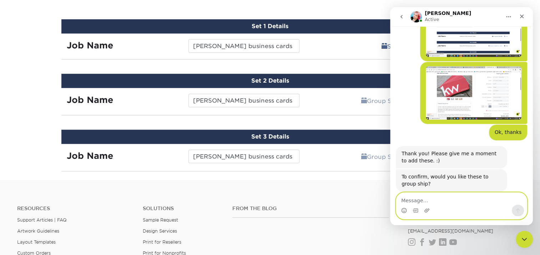
click at [437, 200] on textarea "Message…" at bounding box center [461, 199] width 131 height 12
type textarea "yes"
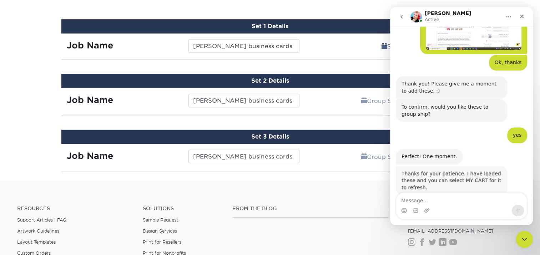
scroll to position [380, 0]
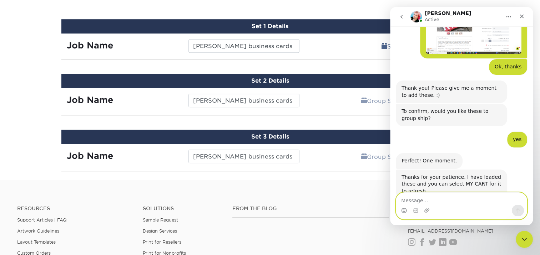
click at [432, 198] on textarea "Message…" at bounding box center [461, 199] width 131 height 12
type textarea "thanks"
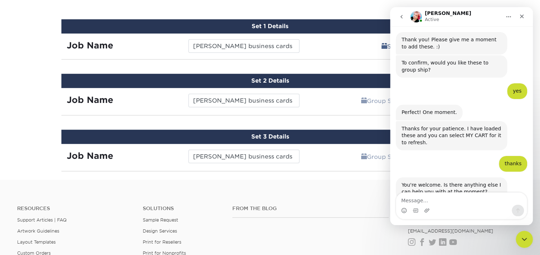
scroll to position [429, 0]
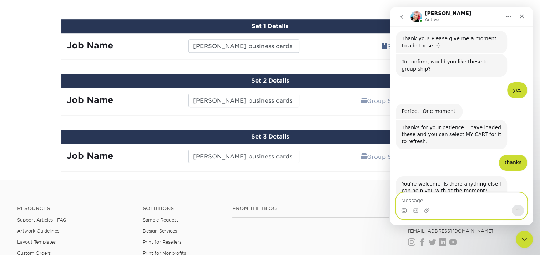
click at [432, 202] on textarea "Message…" at bounding box center [461, 199] width 131 height 12
type textarea "that's it thank you"
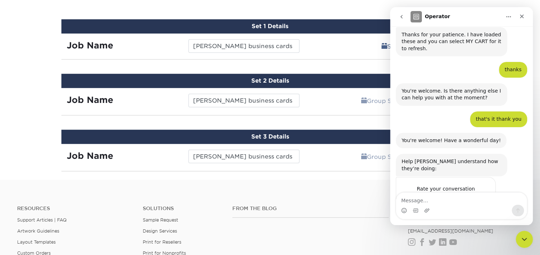
scroll to position [528, 0]
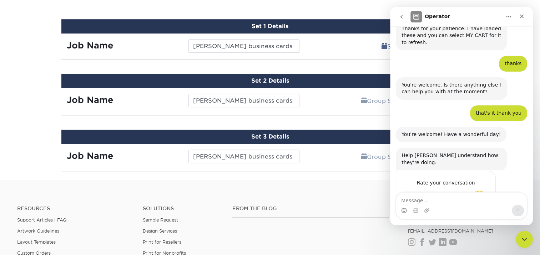
click at [481, 191] on span "Amazing" at bounding box center [479, 197] width 13 height 13
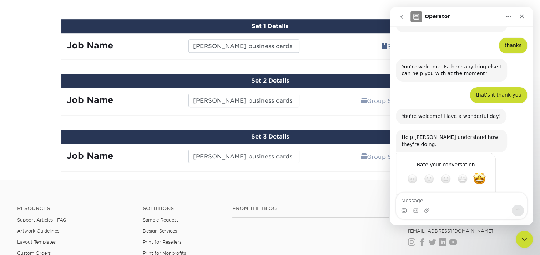
scroll to position [548, 0]
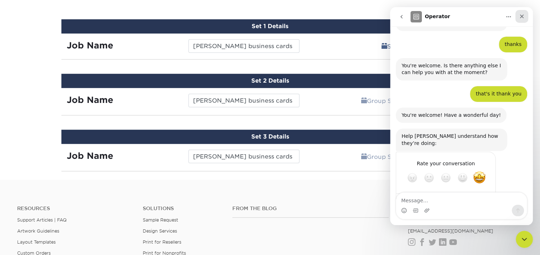
click at [521, 15] on icon "Close" at bounding box center [522, 17] width 6 height 6
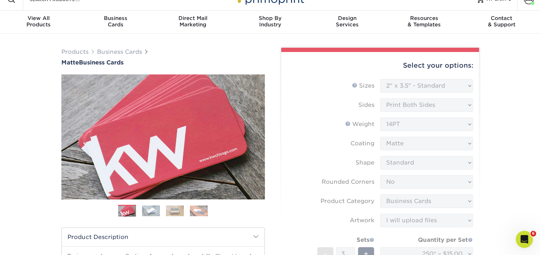
scroll to position [0, 0]
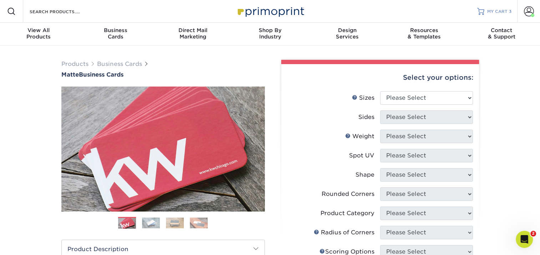
click at [501, 11] on span "MY CART" at bounding box center [497, 12] width 20 height 6
